Goal: Information Seeking & Learning: Learn about a topic

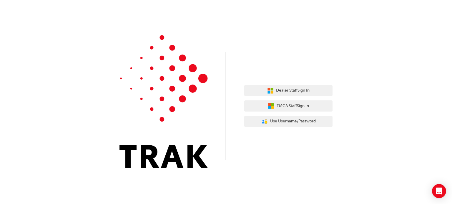
drag, startPoint x: 0, startPoint y: 0, endPoint x: 70, endPoint y: 86, distance: 111.2
click at [70, 86] on div "Dealer Staff Sign In TMCA Staff Sign In User Authentication Icon - Blue Person,…" at bounding box center [226, 88] width 452 height 177
click at [280, 125] on span "Use Username/Password" at bounding box center [293, 121] width 46 height 7
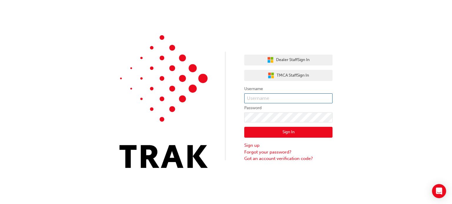
click at [255, 98] on input "text" at bounding box center [288, 98] width 88 height 10
type input "FidelJr.Dinoso"
click at [301, 136] on button "Sign In" at bounding box center [288, 132] width 88 height 11
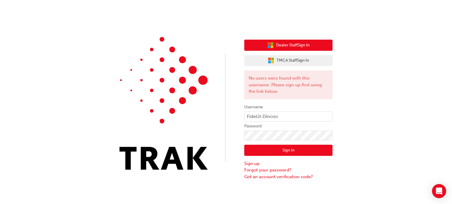
click at [289, 44] on span "Dealer Staff Sign In" at bounding box center [293, 45] width 34 height 7
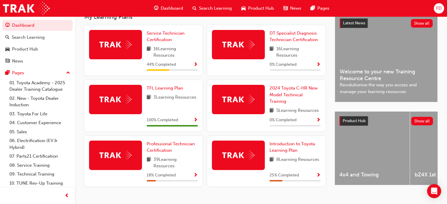
scroll to position [138, 0]
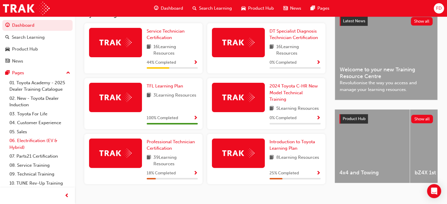
click at [27, 143] on link "06. Electrification (EV & Hybrid)" at bounding box center [40, 144] width 66 height 16
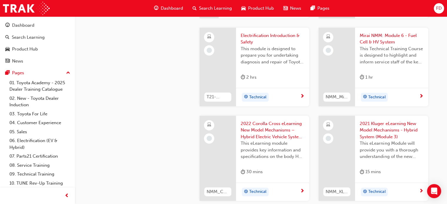
scroll to position [714, 0]
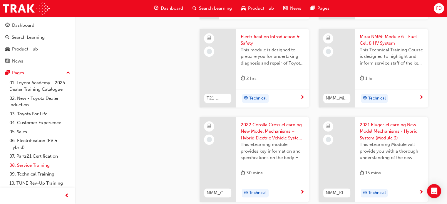
click at [26, 166] on link "08. Service Training" at bounding box center [40, 165] width 66 height 9
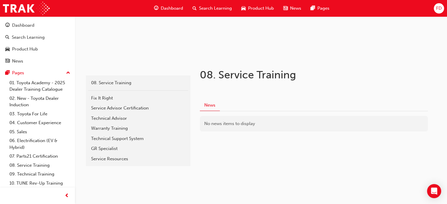
scroll to position [78, 0]
click at [100, 99] on div "Fix It Right" at bounding box center [138, 98] width 94 height 7
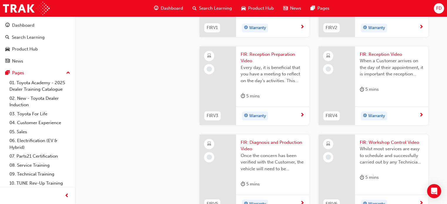
scroll to position [347, 0]
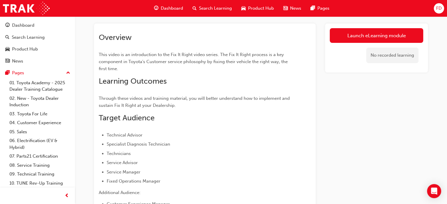
scroll to position [30, 0]
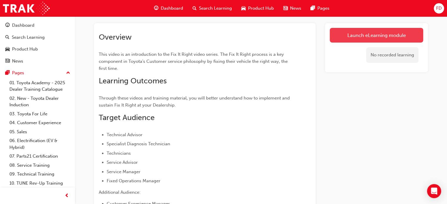
click at [371, 32] on link "Launch eLearning module" at bounding box center [376, 35] width 93 height 15
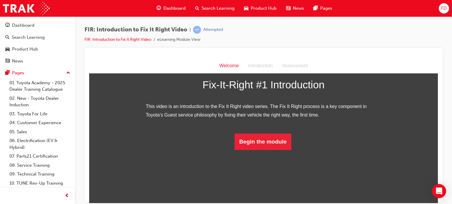
scroll to position [85, 0]
click at [246, 150] on button "Begin the module" at bounding box center [262, 141] width 57 height 16
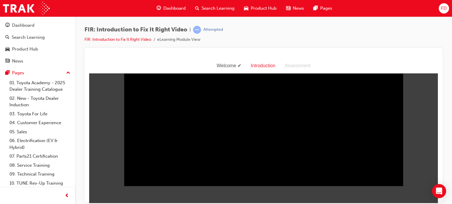
scroll to position [14, 0]
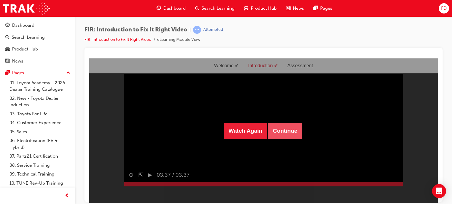
click at [277, 133] on button "Continue" at bounding box center [285, 131] width 34 height 16
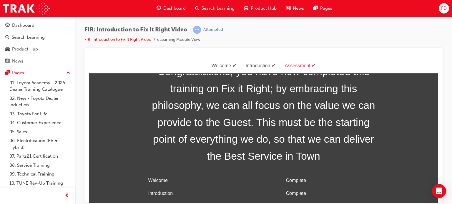
scroll to position [19, 0]
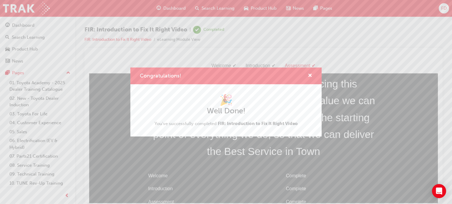
click at [307, 76] on div "Congratulations!" at bounding box center [307, 75] width 9 height 7
click at [309, 75] on span "cross-icon" at bounding box center [310, 75] width 4 height 5
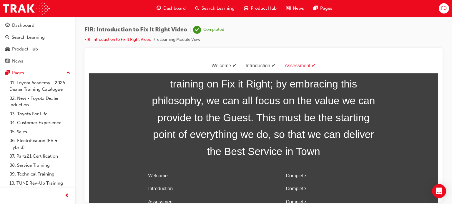
scroll to position [24, 0]
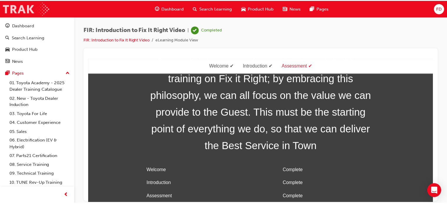
scroll to position [30, 0]
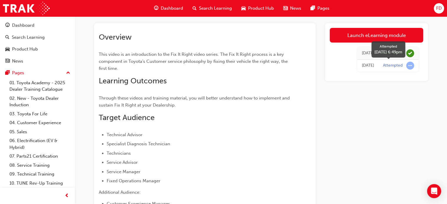
click at [409, 66] on span "learningRecordVerb_ATTEMPT-icon" at bounding box center [410, 66] width 8 height 8
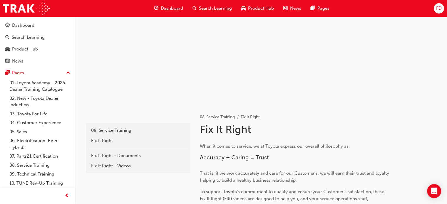
scroll to position [347, 0]
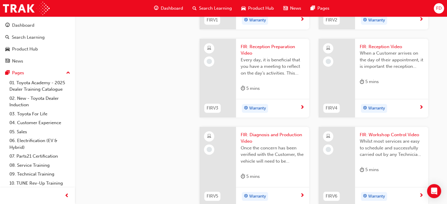
click at [299, 25] on div "Warranty" at bounding box center [270, 20] width 59 height 9
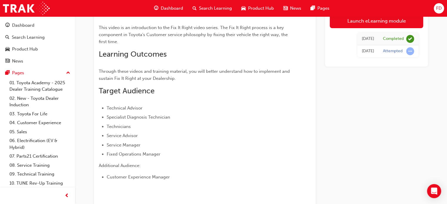
scroll to position [55, 0]
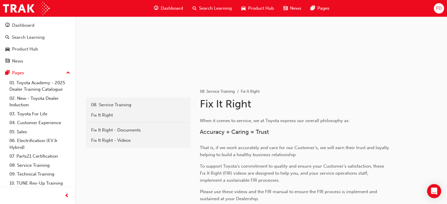
scroll to position [347, 0]
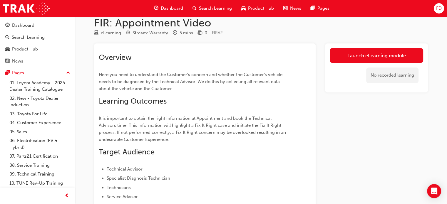
scroll to position [0, 0]
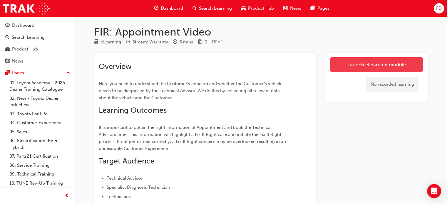
click at [375, 65] on link "Launch eLearning module" at bounding box center [376, 64] width 93 height 15
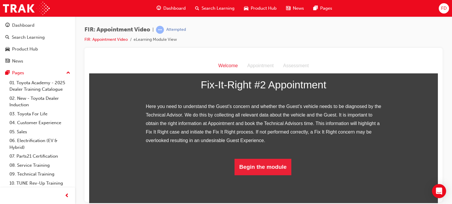
scroll to position [110, 0]
click at [247, 175] on button "Begin the module" at bounding box center [262, 167] width 57 height 16
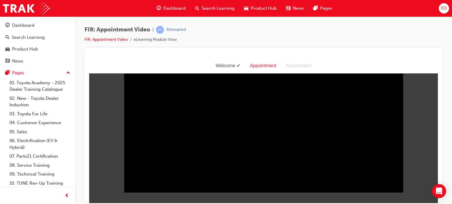
scroll to position [7, 0]
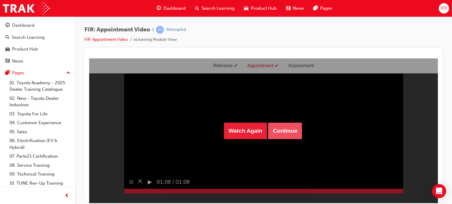
click at [282, 134] on button "Continue" at bounding box center [285, 131] width 34 height 16
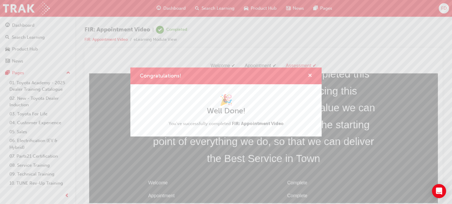
click at [310, 74] on span "cross-icon" at bounding box center [310, 75] width 4 height 5
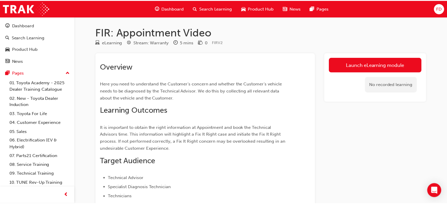
scroll to position [0, 0]
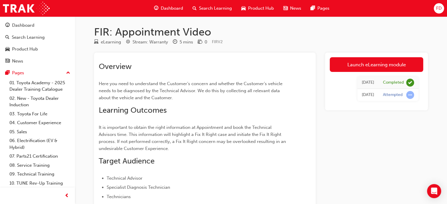
scroll to position [347, 0]
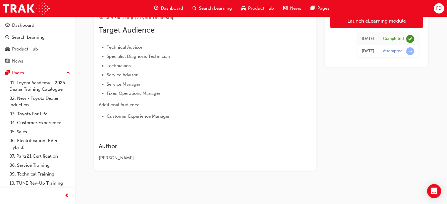
scroll to position [117, 0]
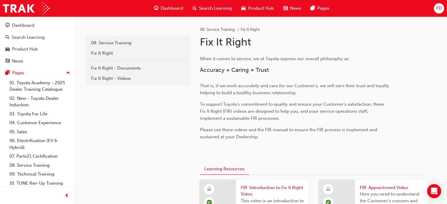
scroll to position [347, 0]
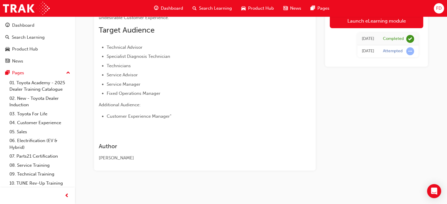
scroll to position [131, 0]
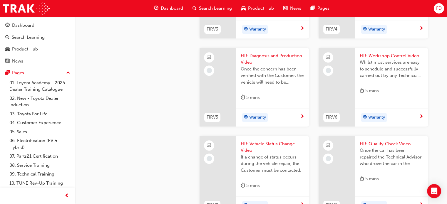
scroll to position [415, 0]
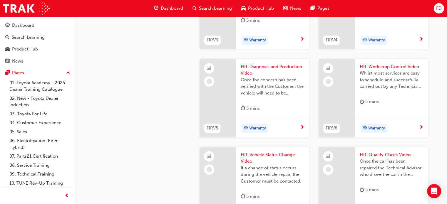
click at [225, 49] on div at bounding box center [218, 10] width 36 height 79
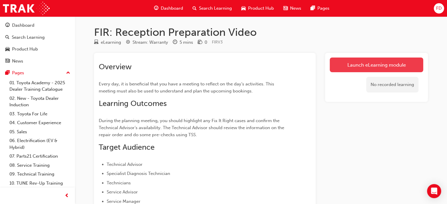
click at [359, 64] on link "Launch eLearning module" at bounding box center [376, 65] width 93 height 15
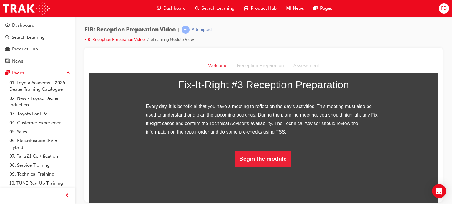
scroll to position [102, 0]
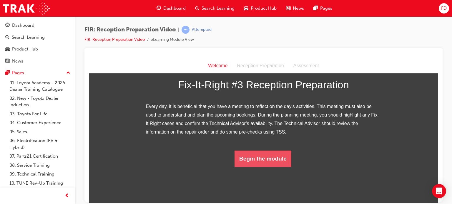
click at [248, 167] on button "Begin the module" at bounding box center [262, 159] width 57 height 16
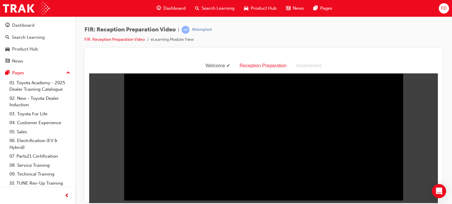
scroll to position [1, 0]
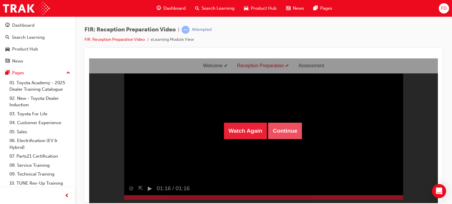
click at [290, 133] on button "Continue" at bounding box center [285, 131] width 34 height 16
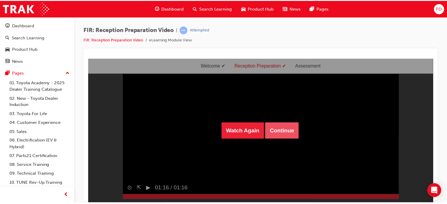
scroll to position [5, 0]
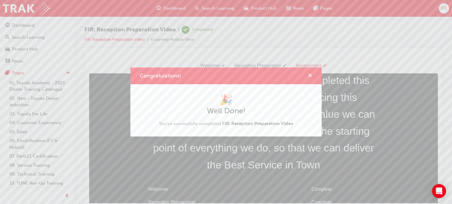
click at [309, 74] on span "cross-icon" at bounding box center [310, 75] width 4 height 5
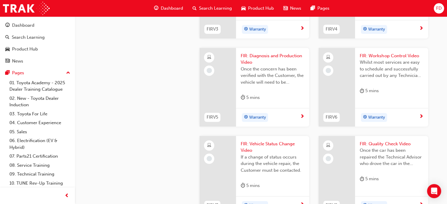
scroll to position [428, 0]
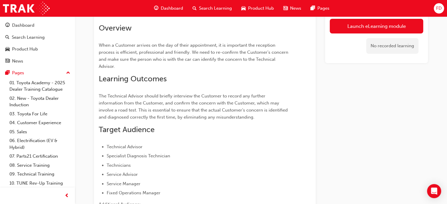
scroll to position [39, 0]
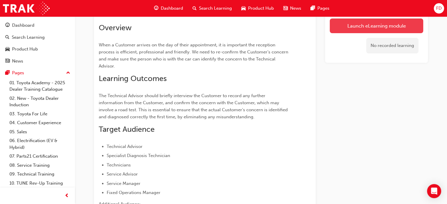
click at [395, 26] on link "Launch eLearning module" at bounding box center [376, 26] width 93 height 15
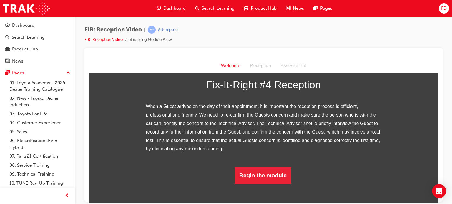
scroll to position [119, 0]
drag, startPoint x: 434, startPoint y: 138, endPoint x: 529, endPoint y: 217, distance: 123.4
click at [270, 184] on button "Begin the module" at bounding box center [262, 175] width 57 height 16
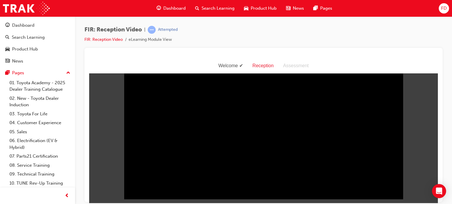
scroll to position [0, 0]
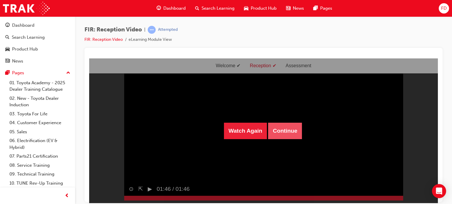
click at [279, 133] on button "Continue" at bounding box center [285, 131] width 34 height 16
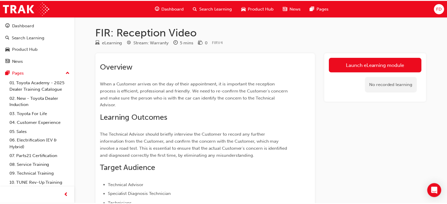
scroll to position [39, 0]
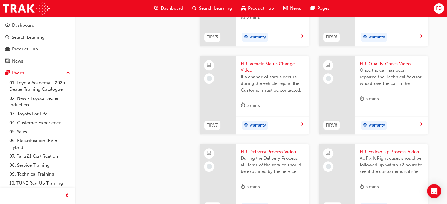
scroll to position [513, 0]
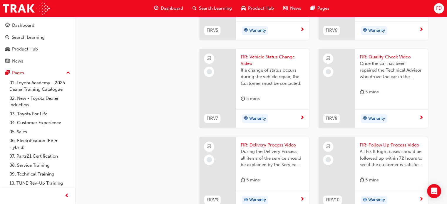
click at [219, 40] on div at bounding box center [218, 0] width 36 height 79
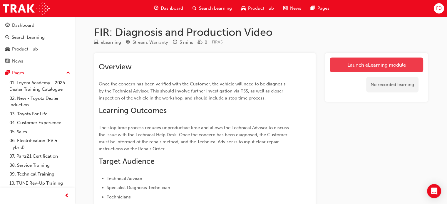
click at [370, 67] on link "Launch eLearning module" at bounding box center [376, 65] width 93 height 15
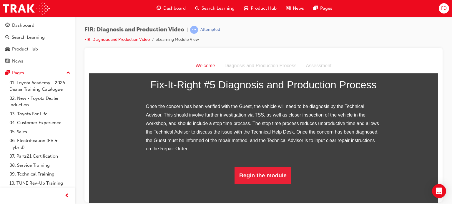
scroll to position [136, 0]
click at [263, 184] on button "Begin the module" at bounding box center [262, 175] width 57 height 16
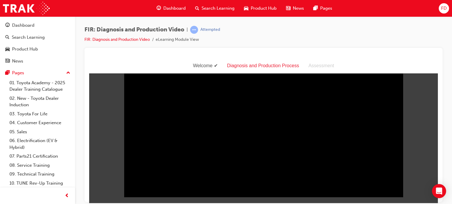
scroll to position [4, 0]
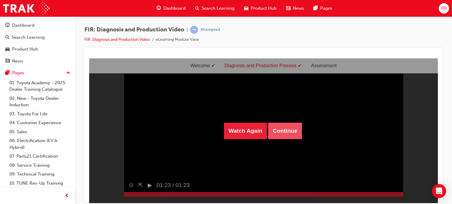
click at [285, 128] on button "Continue" at bounding box center [285, 131] width 34 height 16
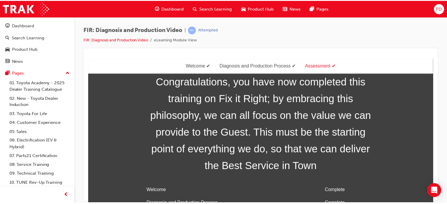
scroll to position [9, 0]
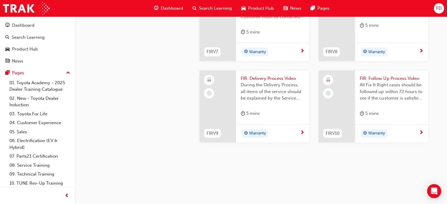
scroll to position [465, 0]
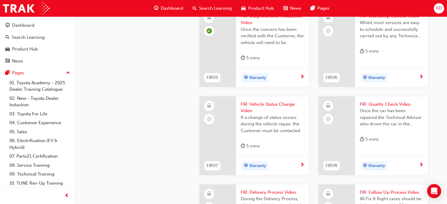
click at [342, 87] on div at bounding box center [337, 47] width 36 height 79
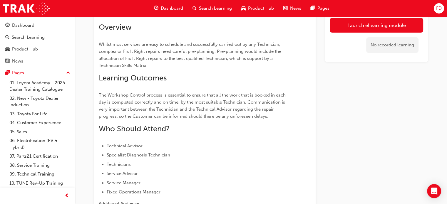
scroll to position [34, 0]
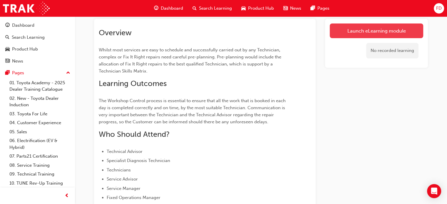
click at [385, 34] on link "Launch eLearning module" at bounding box center [376, 31] width 93 height 15
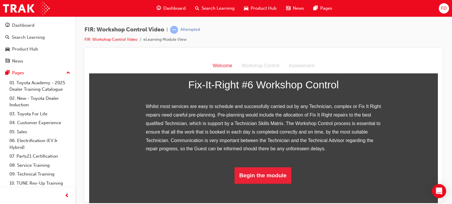
scroll to position [117, 0]
drag, startPoint x: 435, startPoint y: 97, endPoint x: 533, endPoint y: 214, distance: 153.2
drag, startPoint x: 433, startPoint y: 161, endPoint x: 525, endPoint y: 249, distance: 127.0
click at [272, 184] on button "Begin the module" at bounding box center [262, 175] width 57 height 16
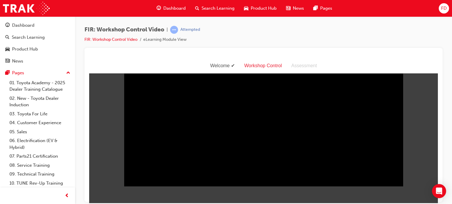
scroll to position [0, 0]
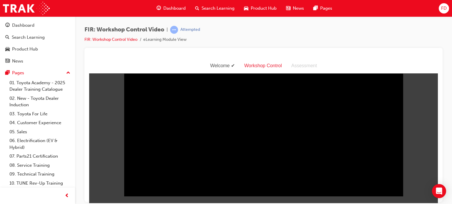
drag, startPoint x: 435, startPoint y: 131, endPoint x: 528, endPoint y: 181, distance: 105.1
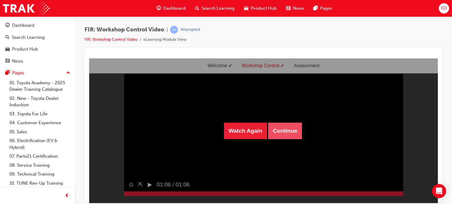
click at [290, 131] on button "Continue" at bounding box center [285, 131] width 34 height 16
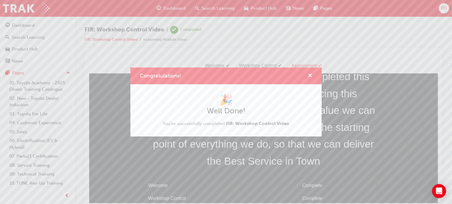
click at [434, 90] on div "Congratulations! 🎉 Well Done! You've successfully completed FIR: Workshop Contr…" at bounding box center [226, 102] width 452 height 204
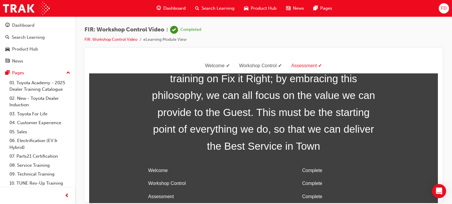
scroll to position [0, 0]
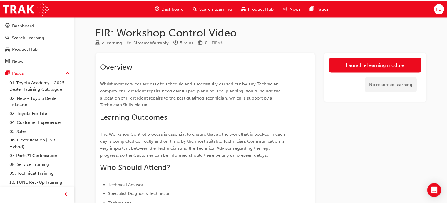
scroll to position [34, 0]
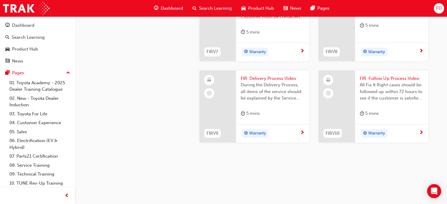
scroll to position [599, 0]
click at [225, 61] on div at bounding box center [218, 21] width 36 height 79
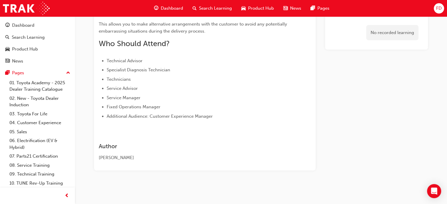
scroll to position [89, 0]
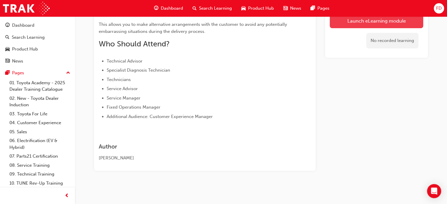
click at [374, 23] on link "Launch eLearning module" at bounding box center [376, 21] width 93 height 15
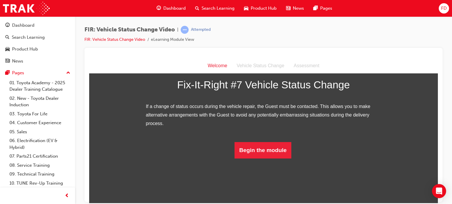
scroll to position [79, 0]
drag, startPoint x: 435, startPoint y: 73, endPoint x: 527, endPoint y: 176, distance: 137.6
drag, startPoint x: 433, startPoint y: 121, endPoint x: 527, endPoint y: 203, distance: 124.2
click at [252, 158] on button "Begin the module" at bounding box center [262, 150] width 57 height 16
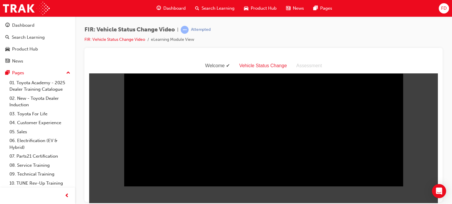
scroll to position [0, 0]
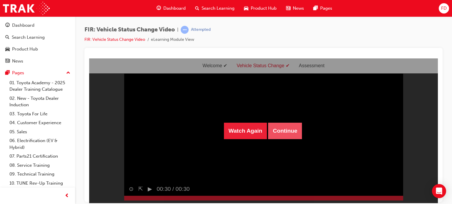
click at [286, 136] on button "Continue" at bounding box center [285, 131] width 34 height 16
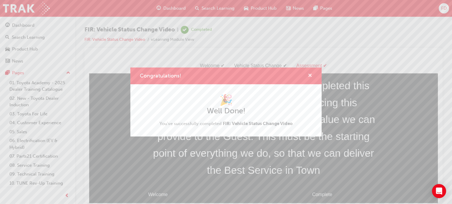
click at [310, 74] on span "cross-icon" at bounding box center [310, 75] width 4 height 5
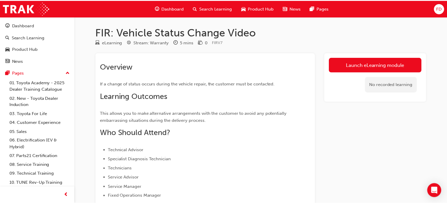
scroll to position [89, 0]
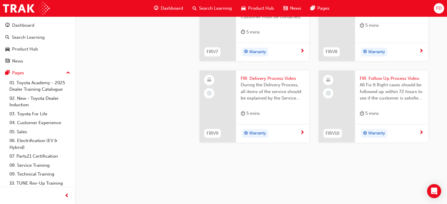
scroll to position [642, 0]
click at [328, 10] on div at bounding box center [328, 5] width 10 height 10
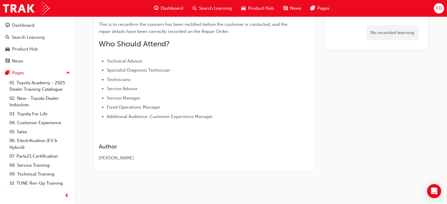
scroll to position [96, 0]
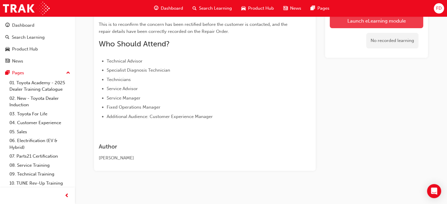
click at [358, 20] on link "Launch eLearning module" at bounding box center [376, 21] width 93 height 15
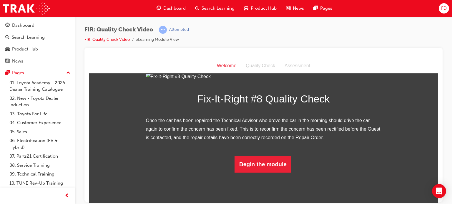
scroll to position [93, 0]
drag, startPoint x: 437, startPoint y: 92, endPoint x: 531, endPoint y: 213, distance: 153.0
click at [255, 173] on button "Begin the module" at bounding box center [262, 164] width 57 height 16
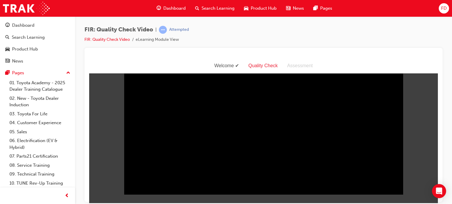
scroll to position [0, 0]
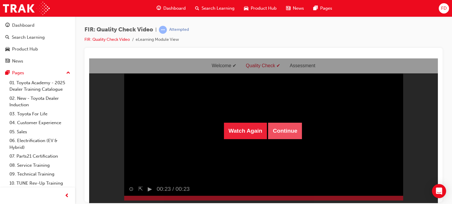
click at [282, 131] on button "Continue" at bounding box center [285, 131] width 34 height 16
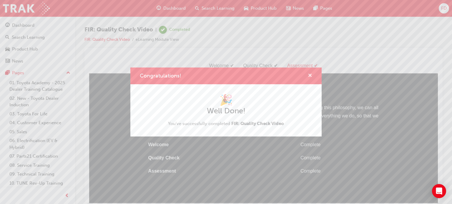
click at [310, 75] on span "cross-icon" at bounding box center [310, 75] width 4 height 5
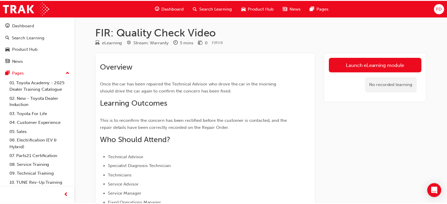
scroll to position [96, 0]
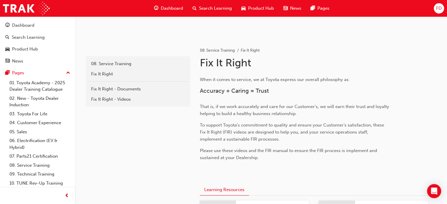
scroll to position [642, 0]
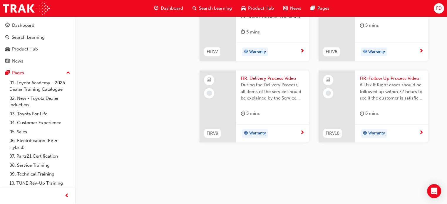
click at [223, 131] on div at bounding box center [218, 107] width 36 height 72
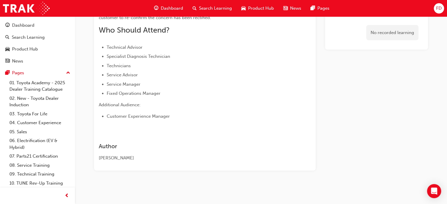
scroll to position [117, 0]
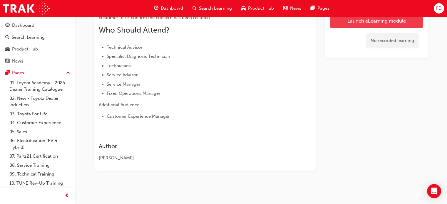
click at [385, 21] on link "Launch eLearning module" at bounding box center [376, 21] width 93 height 15
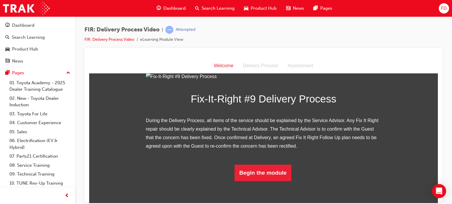
scroll to position [78, 0]
drag, startPoint x: 433, startPoint y: 100, endPoint x: 536, endPoint y: 201, distance: 144.3
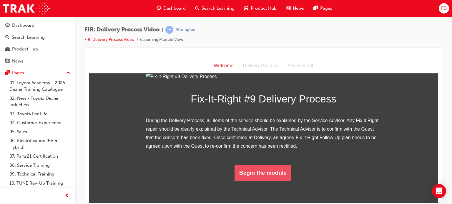
click at [248, 181] on button "Begin the module" at bounding box center [262, 173] width 57 height 16
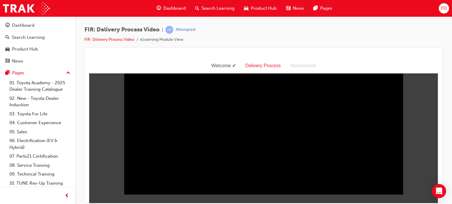
scroll to position [0, 0]
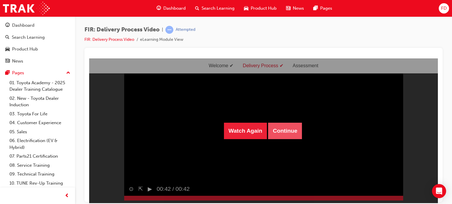
click at [283, 128] on button "Continue" at bounding box center [285, 131] width 34 height 16
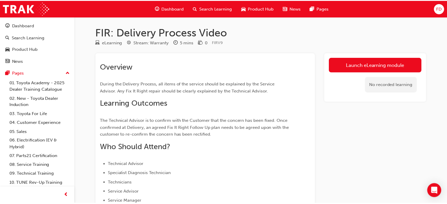
scroll to position [117, 0]
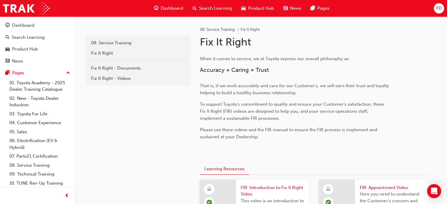
scroll to position [642, 0]
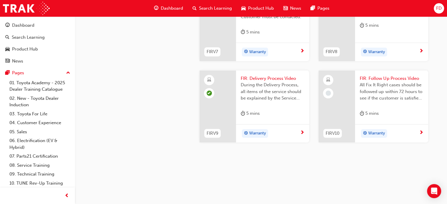
click at [339, 131] on div at bounding box center [337, 107] width 36 height 72
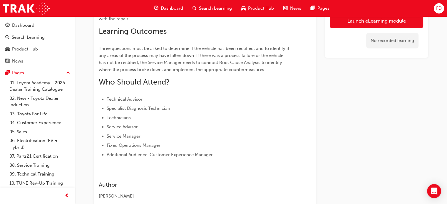
scroll to position [72, 0]
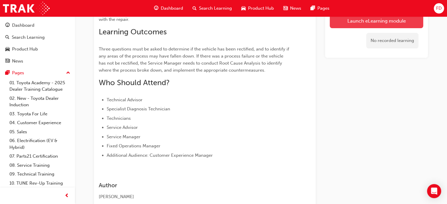
click at [376, 21] on link "Launch eLearning module" at bounding box center [376, 21] width 93 height 15
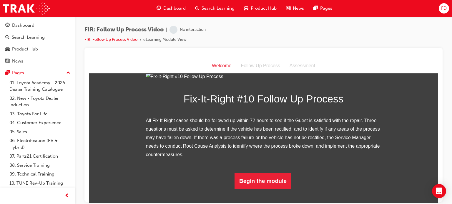
scroll to position [110, 0]
click at [255, 189] on button "Begin the module" at bounding box center [262, 181] width 57 height 16
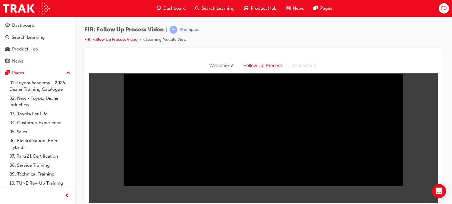
scroll to position [6, 0]
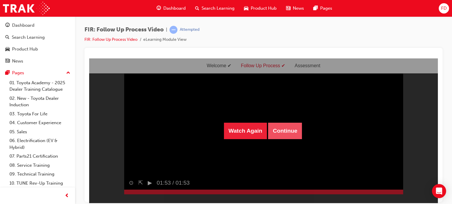
click at [273, 127] on button "Continue" at bounding box center [285, 131] width 34 height 16
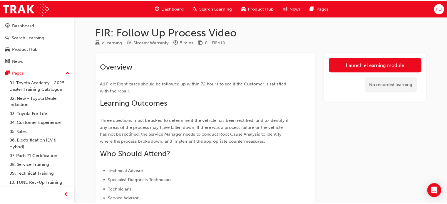
scroll to position [72, 0]
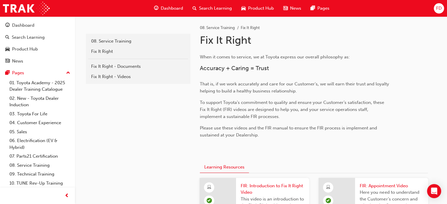
scroll to position [122, 0]
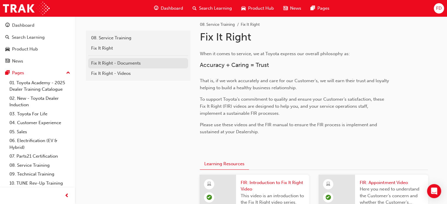
click at [106, 63] on div "Fix It Right - Documents" at bounding box center [138, 63] width 94 height 7
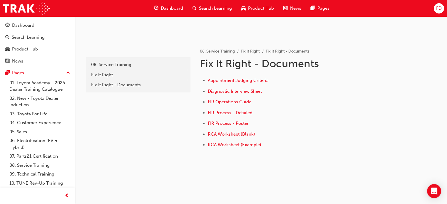
scroll to position [96, 0]
click at [219, 79] on span "Appointment Judging Criteria" at bounding box center [238, 79] width 61 height 5
click at [238, 80] on span "Appointment Judging Criteria" at bounding box center [238, 79] width 61 height 5
click at [216, 91] on span "Diagnostic Interview Sheet" at bounding box center [235, 90] width 54 height 5
click at [222, 100] on span "FIR Operations Guide" at bounding box center [230, 101] width 44 height 5
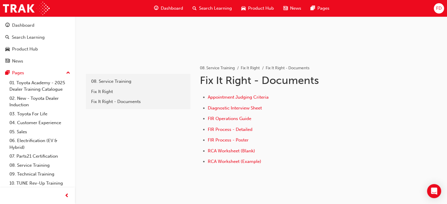
scroll to position [79, 0]
click at [221, 139] on span "FIR Process - Poster" at bounding box center [228, 139] width 41 height 5
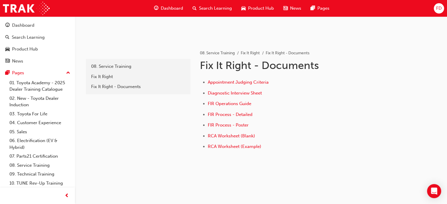
scroll to position [94, 0]
click at [229, 133] on span "RCA Worksheet (Blank)" at bounding box center [231, 135] width 47 height 5
click at [222, 145] on span "RCA Worksheet (Example)" at bounding box center [235, 145] width 54 height 5
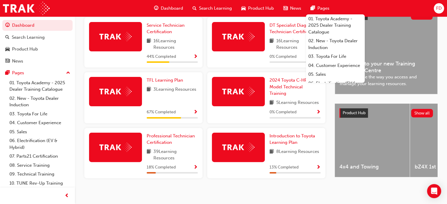
scroll to position [147, 0]
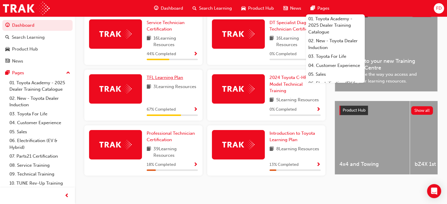
click at [159, 78] on span "TFL Learning Plan" at bounding box center [165, 77] width 36 height 5
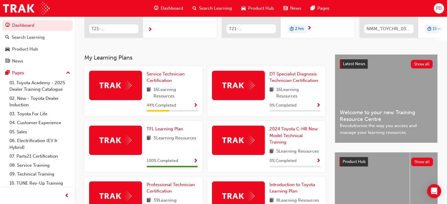
scroll to position [108, 0]
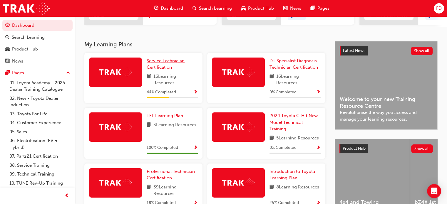
click at [158, 65] on link "Service Technician Certification" at bounding box center [172, 64] width 51 height 13
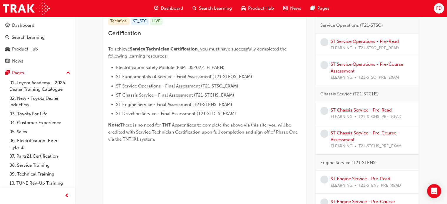
scroll to position [139, 0]
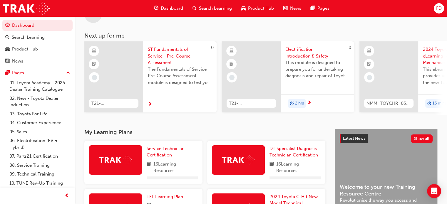
scroll to position [139, 0]
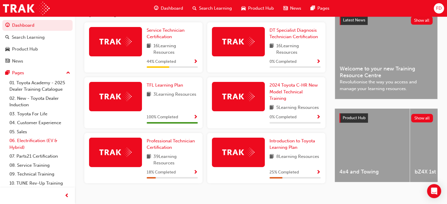
click at [26, 142] on link "06. Electrification (EV & Hybrid)" at bounding box center [40, 144] width 66 height 16
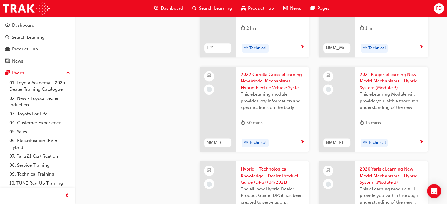
scroll to position [773, 0]
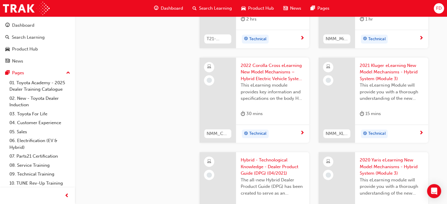
click at [383, 71] on span "2021 Kluger eLearning New Model Mechanisms - Hybrid System (Module 3)" at bounding box center [392, 72] width 64 height 20
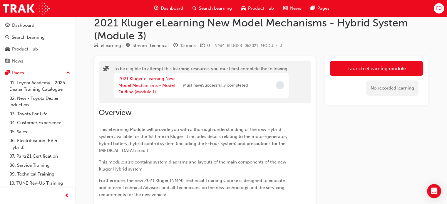
scroll to position [6, 0]
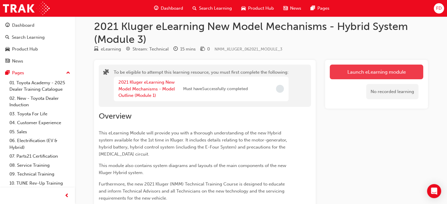
click at [391, 71] on button "Launch eLearning module" at bounding box center [376, 72] width 93 height 15
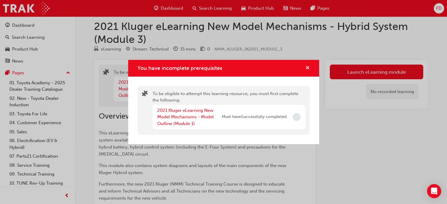
click at [306, 69] on span "cross-icon" at bounding box center [307, 68] width 4 height 5
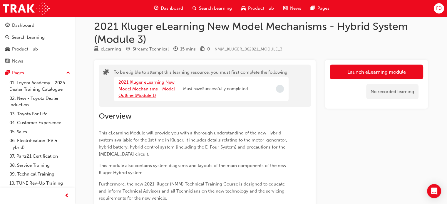
click at [154, 93] on link "2021 Kluger eLearning New Model Mechanisms - Model Outline (Module 1)" at bounding box center [146, 89] width 56 height 19
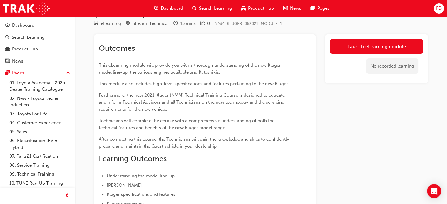
scroll to position [31, 0]
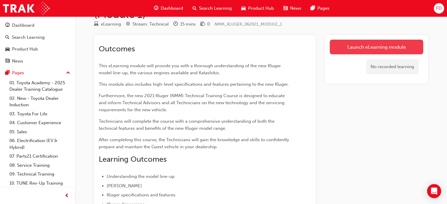
click at [380, 43] on link "Launch eLearning module" at bounding box center [376, 47] width 93 height 15
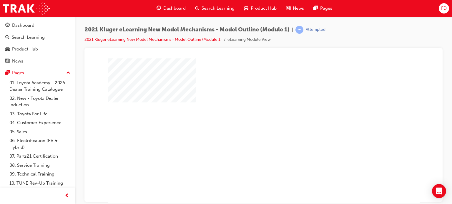
click at [246, 114] on div "play" at bounding box center [246, 114] width 0 height 0
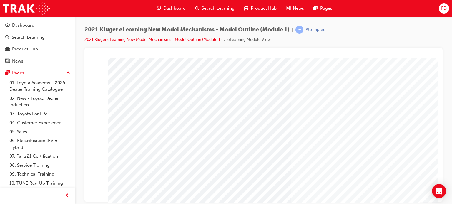
scroll to position [56, 0]
drag, startPoint x: 434, startPoint y: 109, endPoint x: 527, endPoint y: 182, distance: 117.3
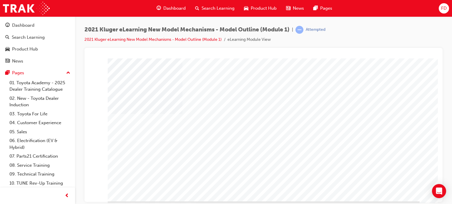
scroll to position [78, 0]
drag, startPoint x: 435, startPoint y: 83, endPoint x: 538, endPoint y: 186, distance: 145.3
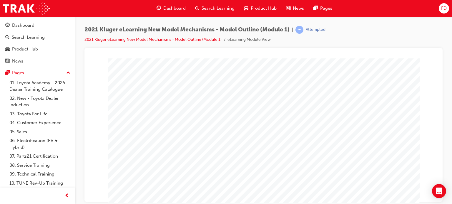
scroll to position [56, 0]
drag, startPoint x: 436, startPoint y: 88, endPoint x: 531, endPoint y: 179, distance: 131.4
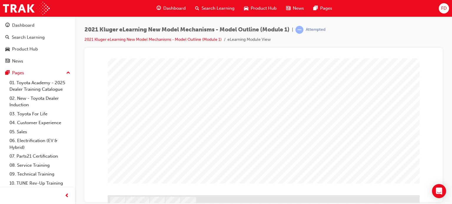
scroll to position [88, 0]
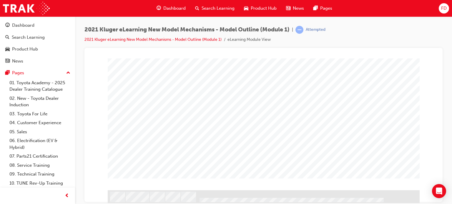
drag, startPoint x: 435, startPoint y: 119, endPoint x: 535, endPoint y: 214, distance: 138.1
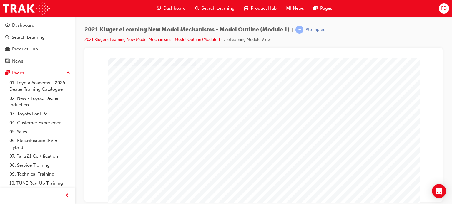
scroll to position [37, 0]
drag, startPoint x: 434, startPoint y: 80, endPoint x: 530, endPoint y: 159, distance: 124.9
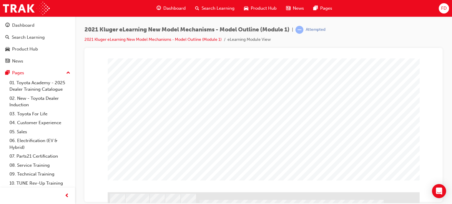
scroll to position [87, 0]
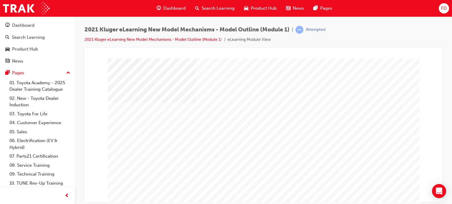
drag, startPoint x: 433, startPoint y: 86, endPoint x: 437, endPoint y: 100, distance: 14.8
click at [437, 61] on html "Loading..." at bounding box center [263, 59] width 348 height 2
drag, startPoint x: 435, startPoint y: 106, endPoint x: 527, endPoint y: 182, distance: 118.8
drag, startPoint x: 527, startPoint y: 182, endPoint x: 437, endPoint y: 137, distance: 100.3
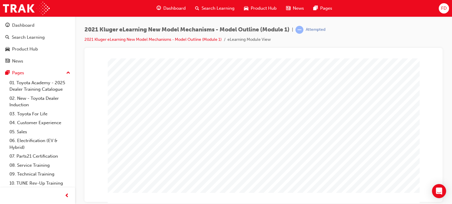
scroll to position [75, 0]
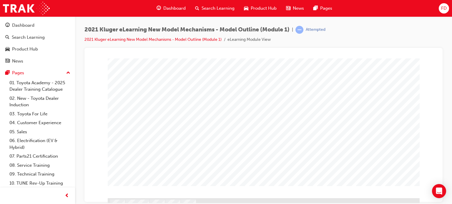
scroll to position [88, 0]
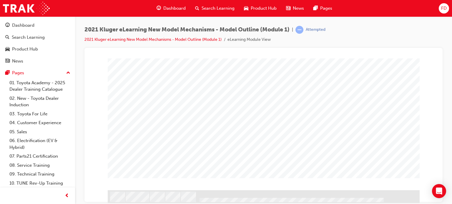
drag, startPoint x: 434, startPoint y: 112, endPoint x: 529, endPoint y: 232, distance: 153.3
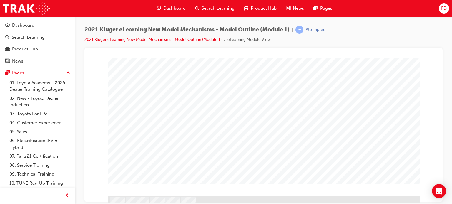
scroll to position [85, 0]
